Goal: Information Seeking & Learning: Learn about a topic

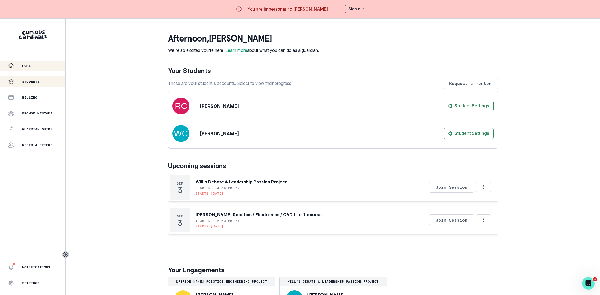
click at [43, 81] on div "Students" at bounding box center [36, 82] width 57 height 6
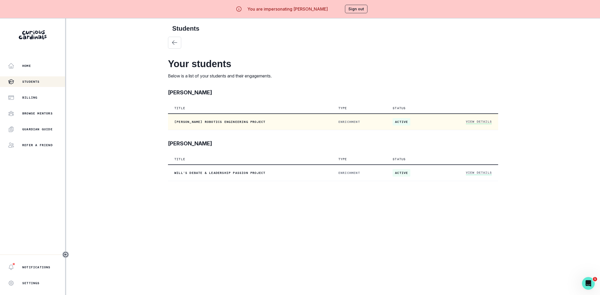
click at [479, 122] on link "View Details" at bounding box center [479, 122] width 26 height 4
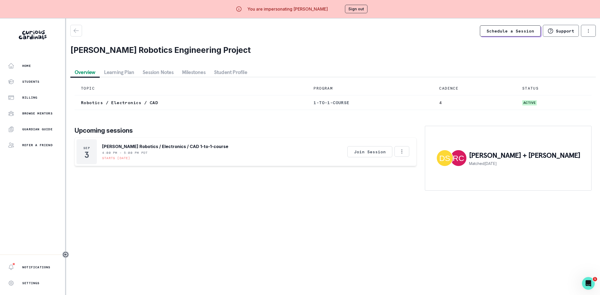
click at [229, 71] on button "Student Profile" at bounding box center [231, 72] width 42 height 10
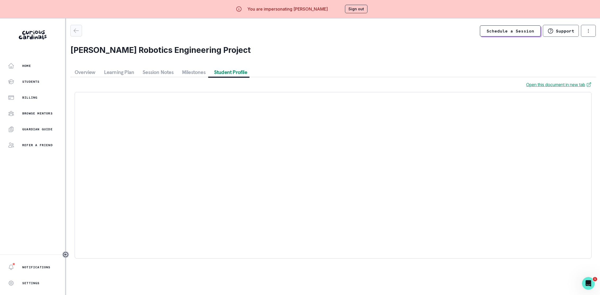
click at [78, 28] on icon "button" at bounding box center [76, 31] width 6 height 6
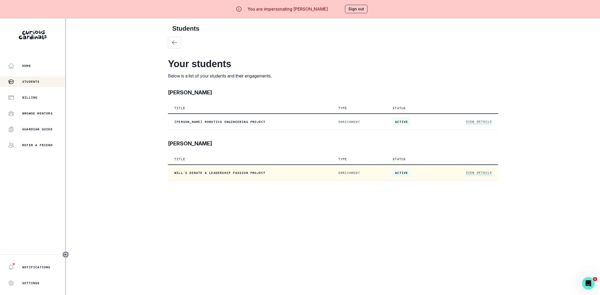
click at [469, 171] on link "View Details" at bounding box center [479, 173] width 26 height 4
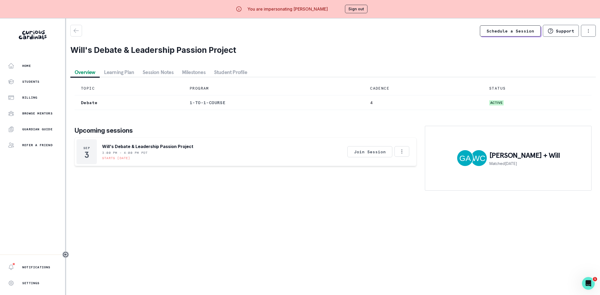
click at [167, 72] on button "Session Notes" at bounding box center [157, 72] width 39 height 10
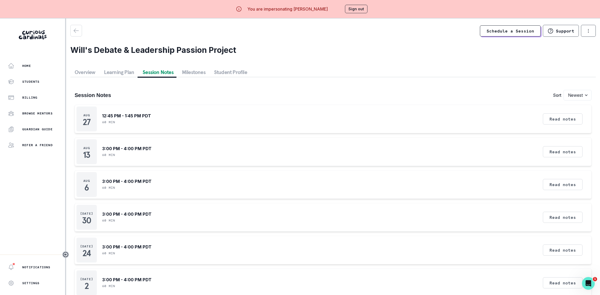
click at [215, 70] on button "Student Profile" at bounding box center [231, 72] width 42 height 10
